Goal: Task Accomplishment & Management: Complete application form

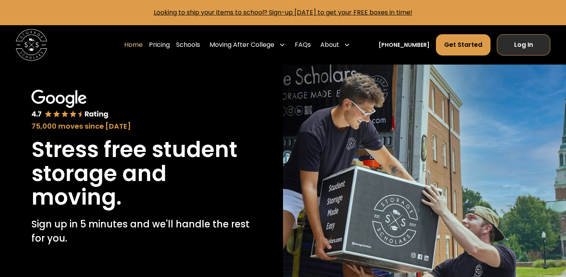
click at [513, 44] on link "Log In" at bounding box center [523, 44] width 53 height 21
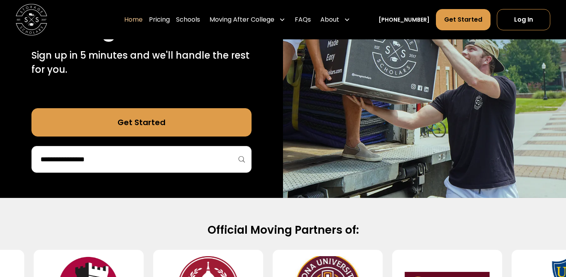
click at [99, 121] on link "Get Started" at bounding box center [141, 122] width 220 height 28
